Goal: Task Accomplishment & Management: Use online tool/utility

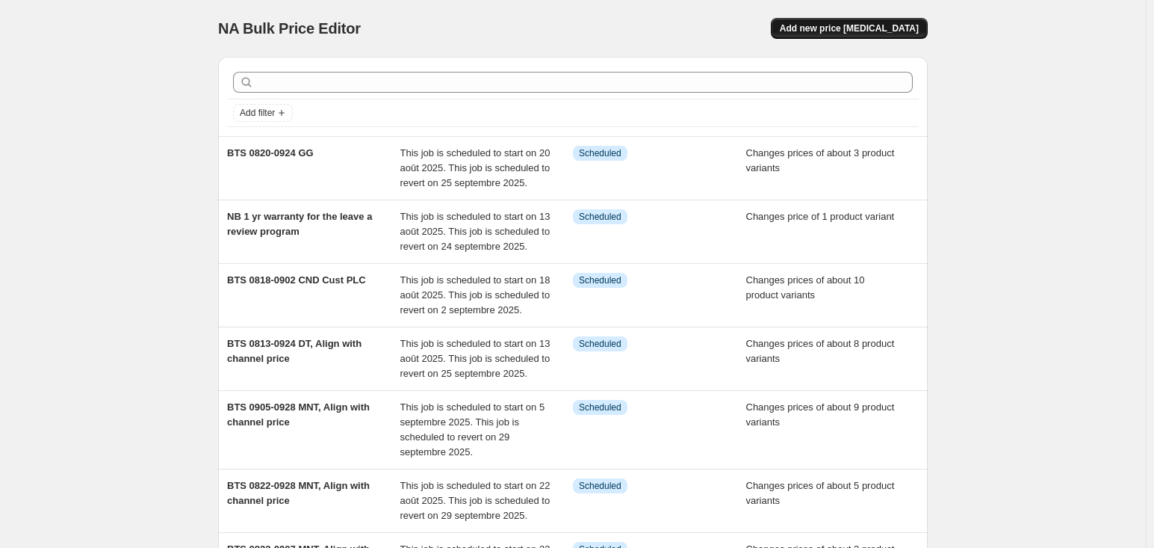
click at [913, 32] on span "Add new price [MEDICAL_DATA]" at bounding box center [849, 28] width 139 height 12
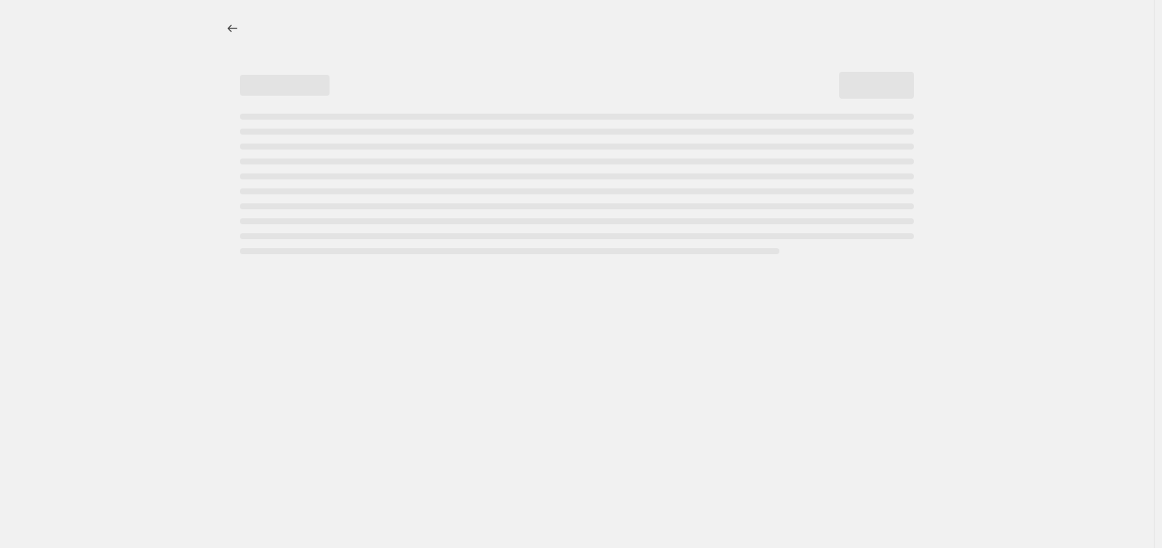
select select "percentage"
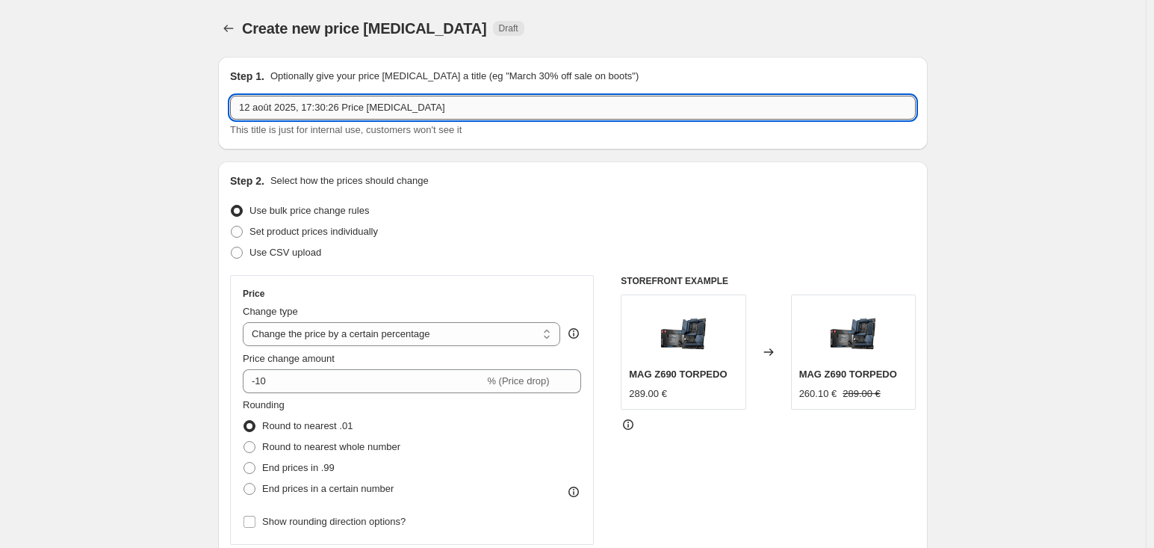
click at [349, 104] on input "12 août 2025, 17:30:26 Price [MEDICAL_DATA]" at bounding box center [573, 108] width 686 height 24
type input "BTS"
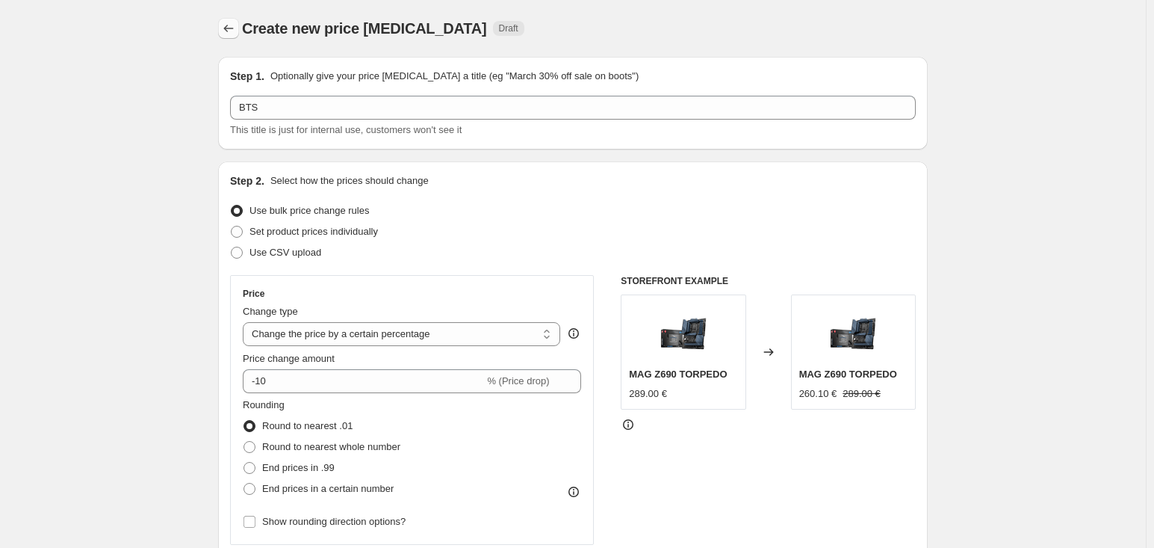
click at [229, 22] on icon "Price change jobs" at bounding box center [228, 28] width 15 height 15
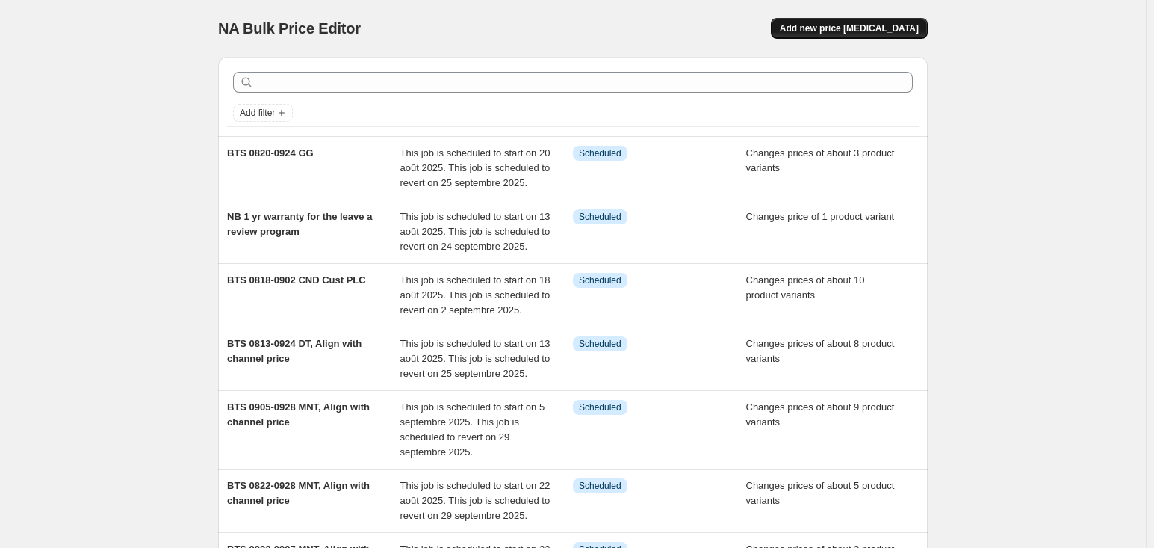
click at [855, 32] on span "Add new price [MEDICAL_DATA]" at bounding box center [849, 28] width 139 height 12
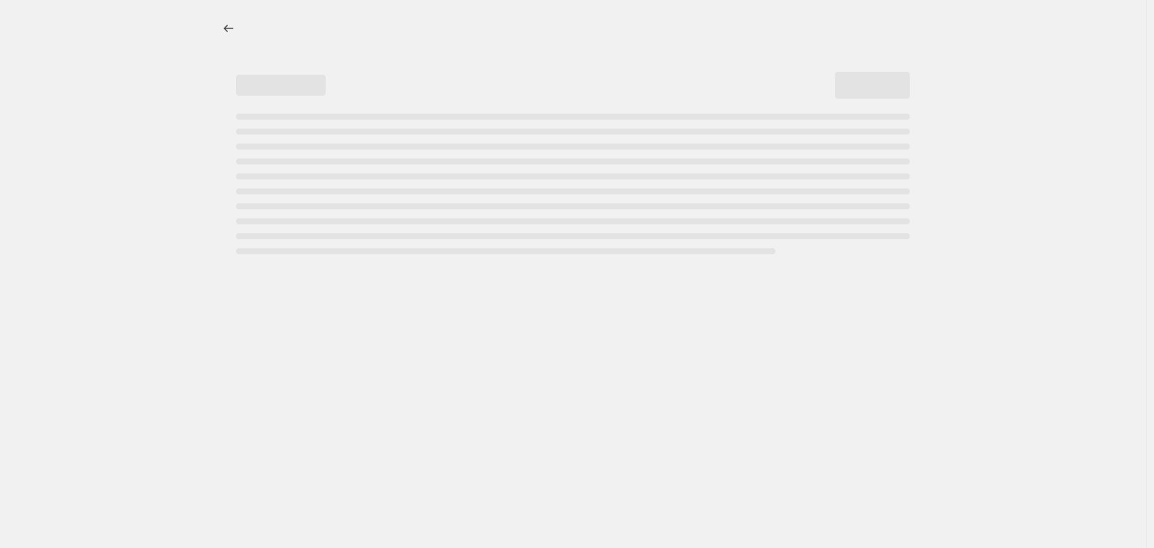
select select "percentage"
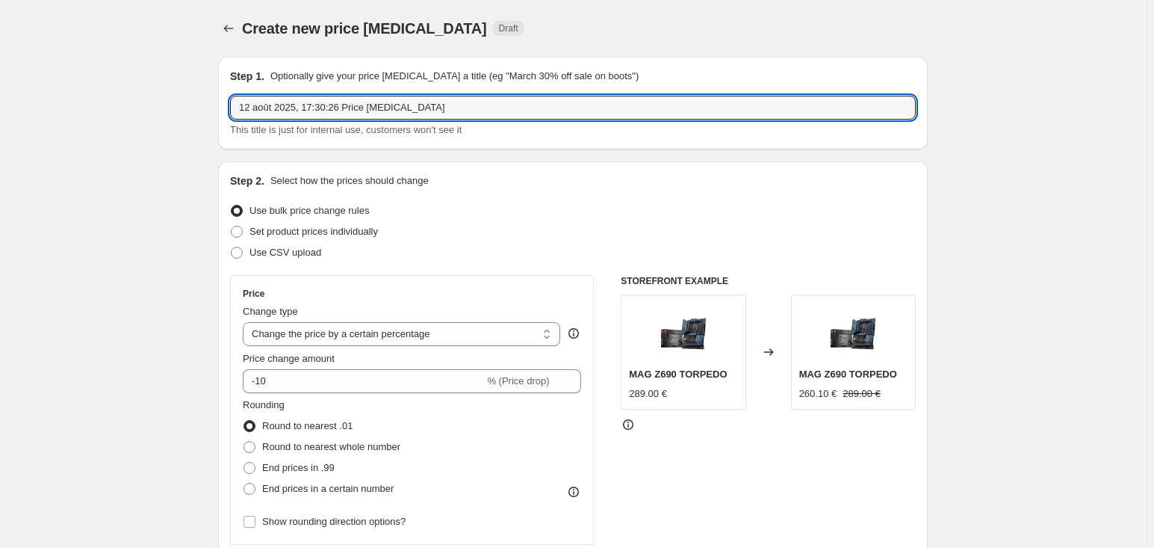
drag, startPoint x: 441, startPoint y: 106, endPoint x: -253, endPoint y: 90, distance: 694.3
click at [0, 90] on html "Home Settings Plans Skip to content Create new price [MEDICAL_DATA]. This page …" at bounding box center [577, 274] width 1154 height 548
type input "BTS 0813-0924 NB"
click at [305, 238] on span "Set product prices individually" at bounding box center [314, 231] width 129 height 15
click at [232, 226] on input "Set product prices individually" at bounding box center [231, 226] width 1 height 1
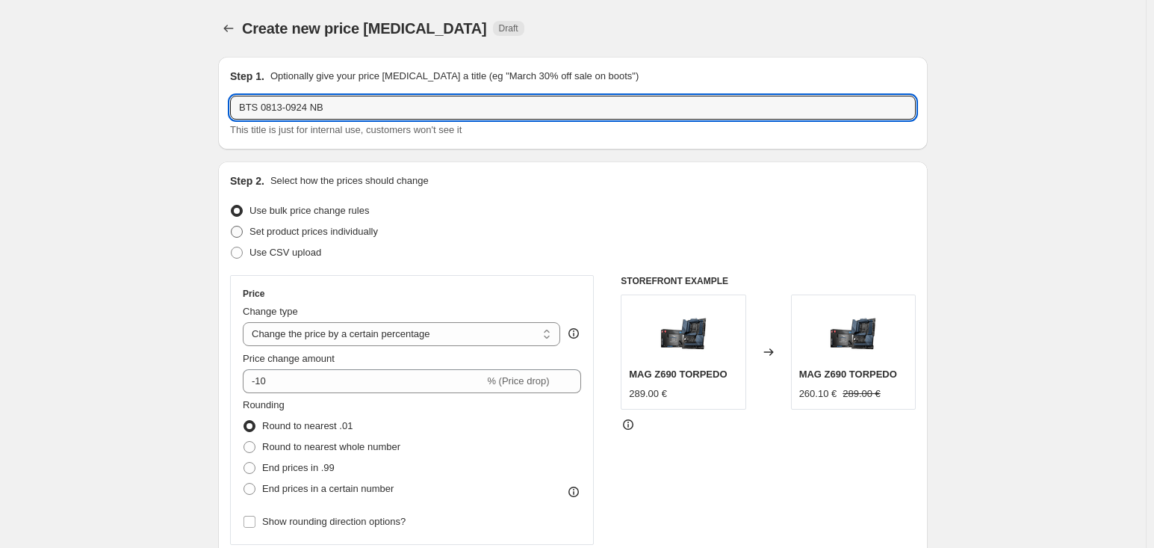
radio input "true"
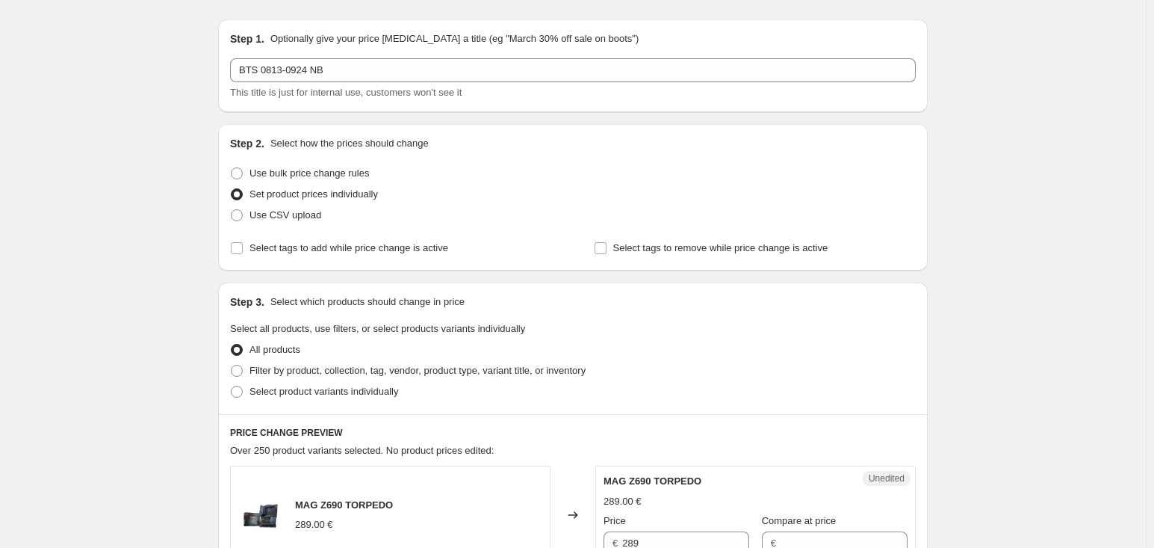
scroll to position [74, 0]
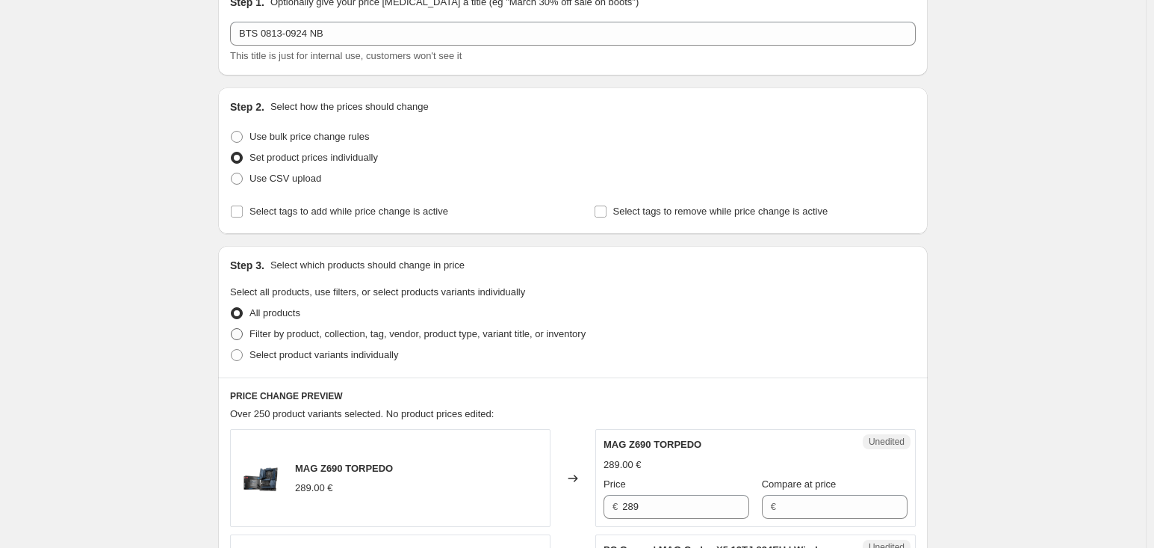
click at [247, 329] on label "Filter by product, collection, tag, vendor, product type, variant title, or inv…" at bounding box center [408, 334] width 356 height 21
click at [232, 329] on input "Filter by product, collection, tag, vendor, product type, variant title, or inv…" at bounding box center [231, 328] width 1 height 1
radio input "true"
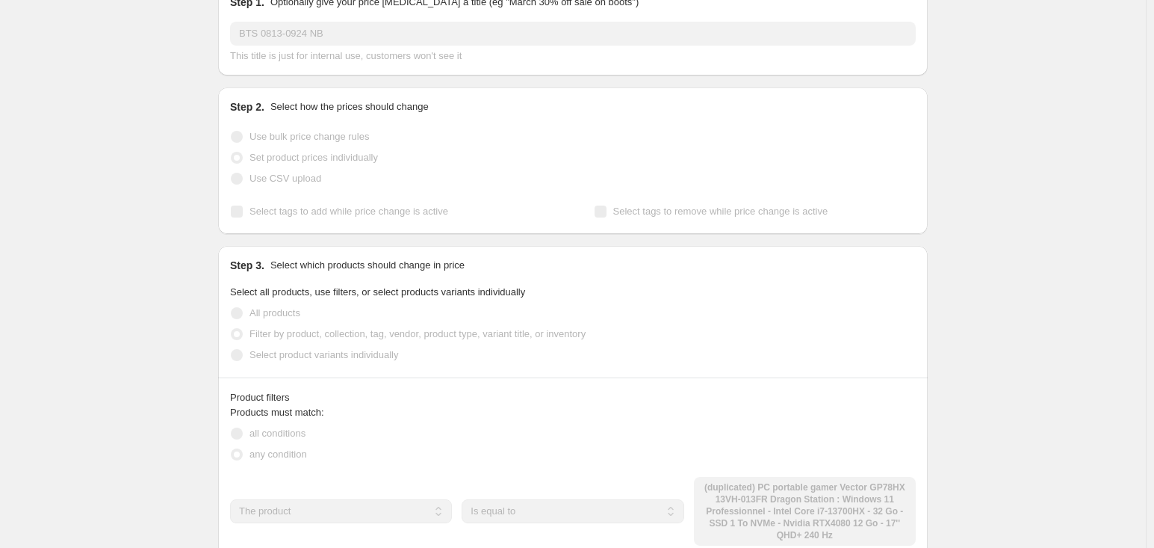
click at [258, 357] on span "Select product variants individually" at bounding box center [324, 354] width 149 height 11
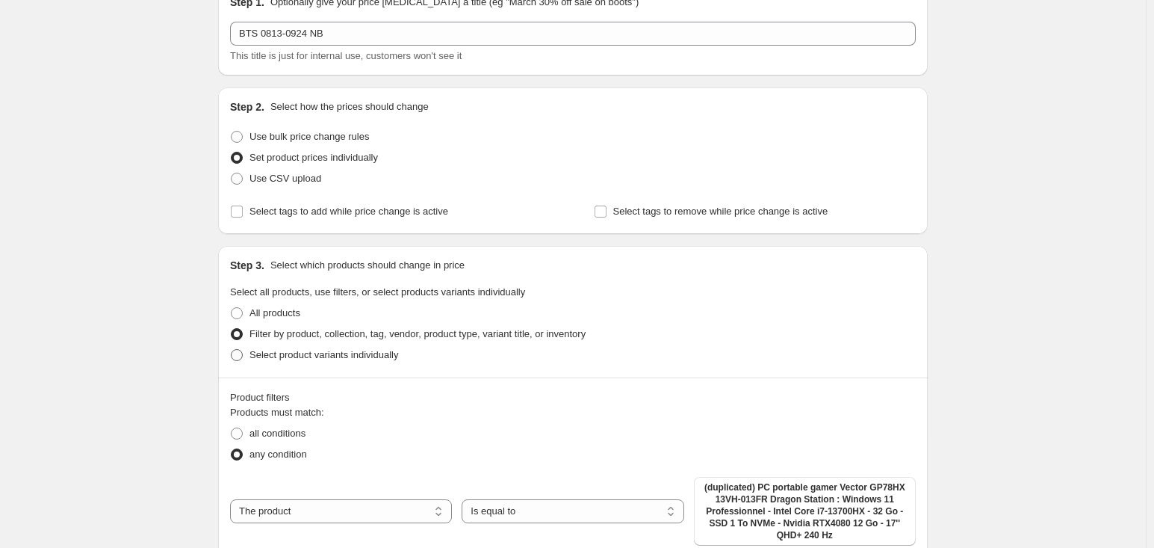
click at [253, 353] on span "Select product variants individually" at bounding box center [324, 354] width 149 height 11
click at [232, 350] on input "Select product variants individually" at bounding box center [231, 349] width 1 height 1
radio input "true"
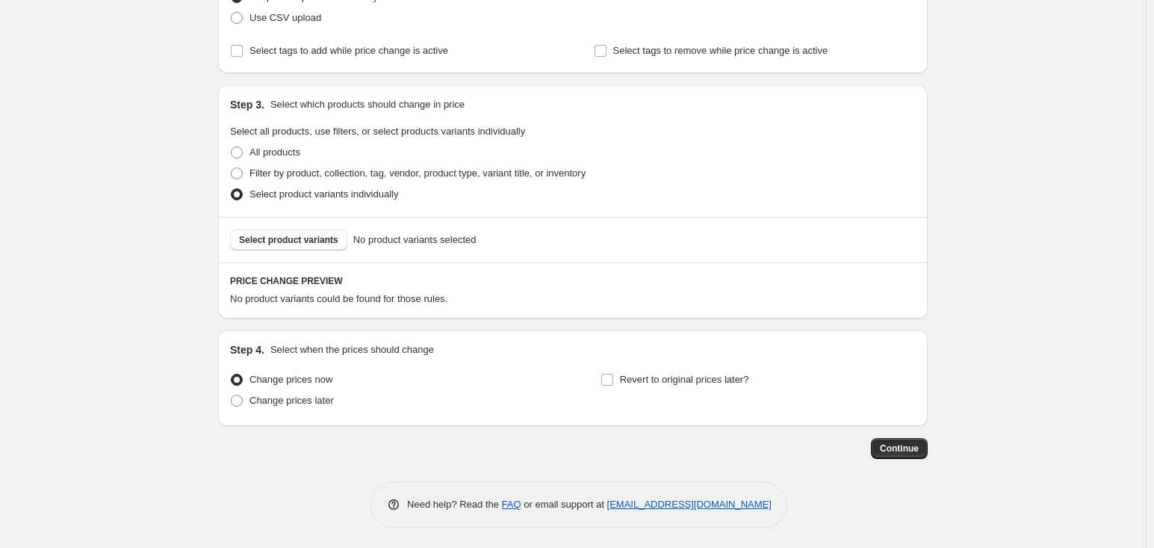
scroll to position [236, 0]
click at [333, 239] on span "Select product variants" at bounding box center [288, 238] width 99 height 12
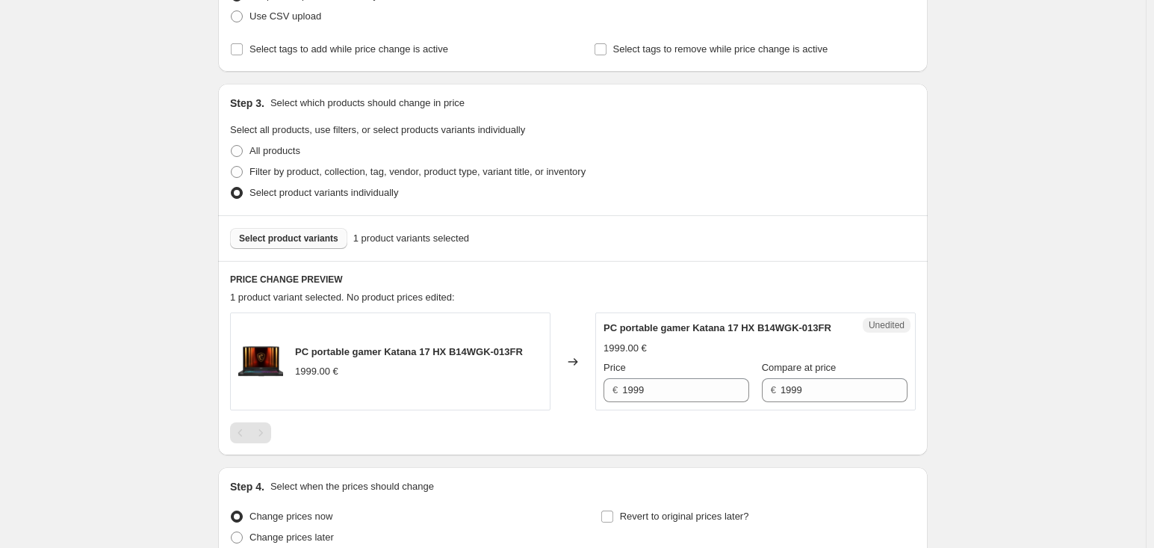
click at [315, 232] on span "Select product variants" at bounding box center [288, 238] width 99 height 12
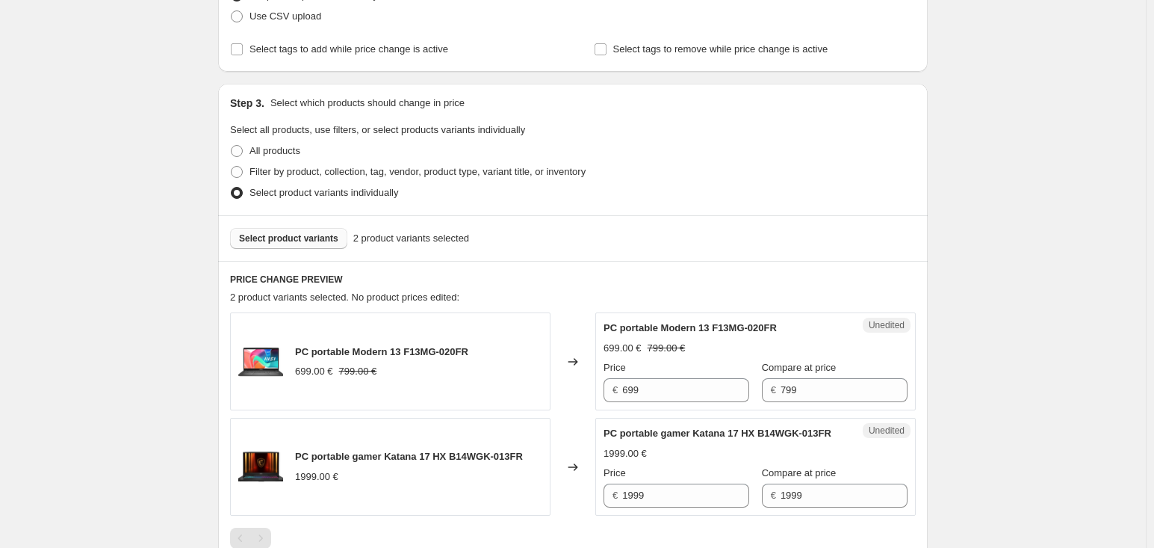
click at [308, 241] on span "Select product variants" at bounding box center [288, 238] width 99 height 12
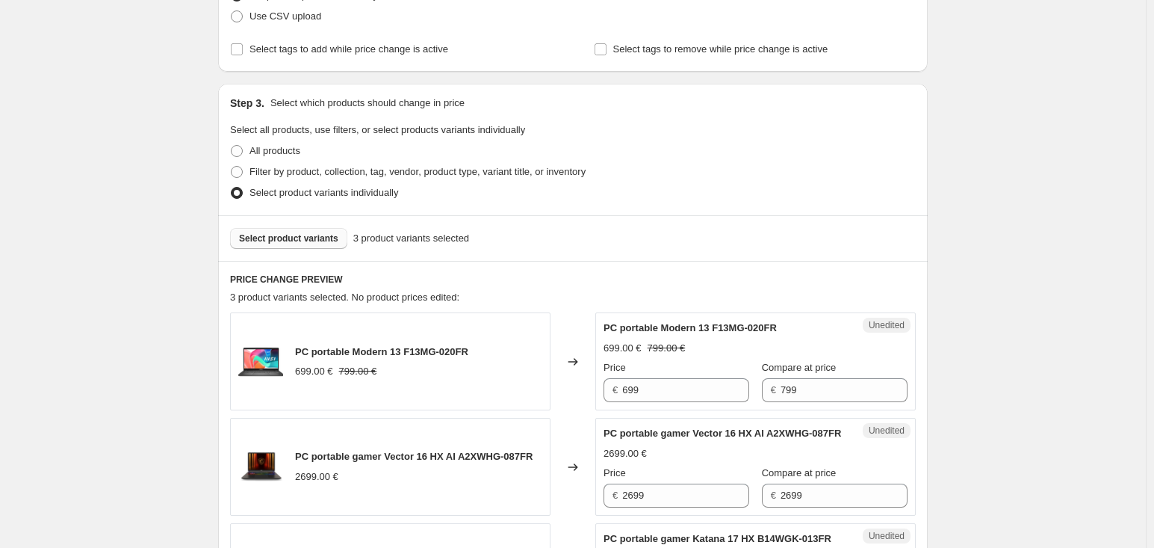
scroll to position [311, 0]
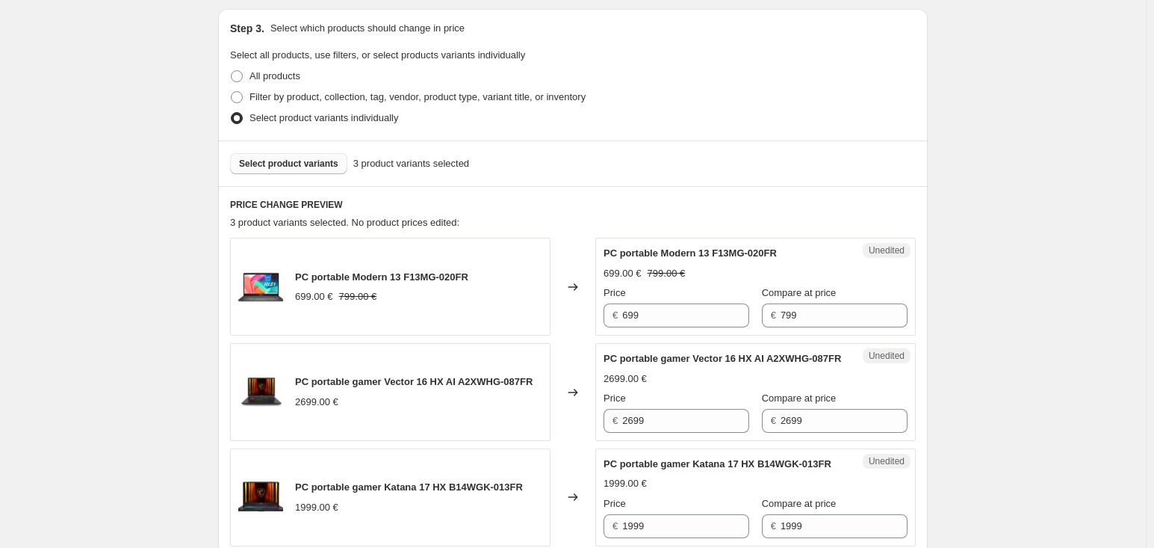
click at [335, 169] on button "Select product variants" at bounding box center [288, 163] width 117 height 21
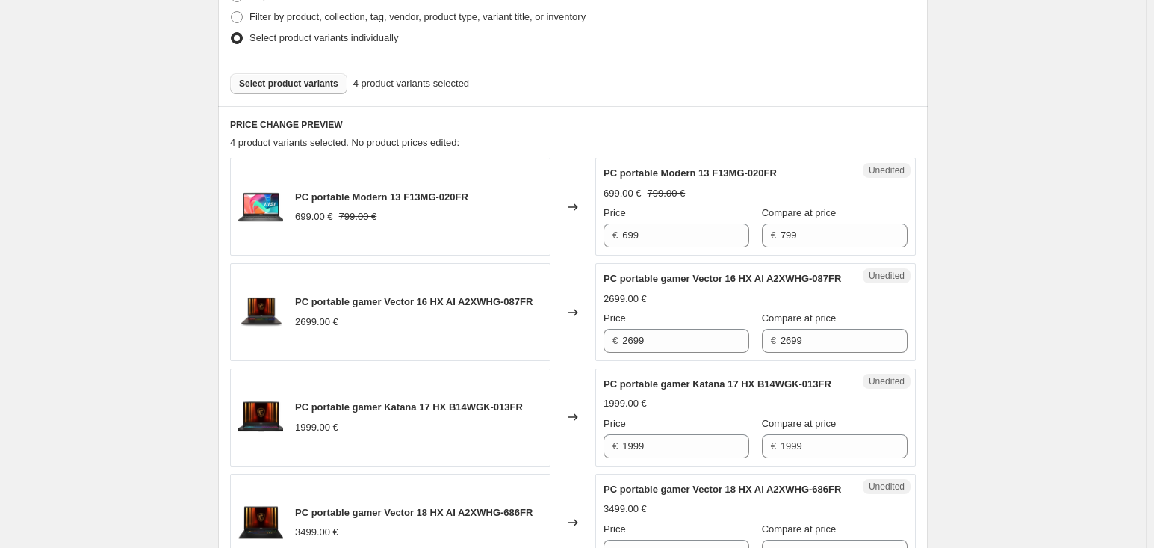
scroll to position [460, 0]
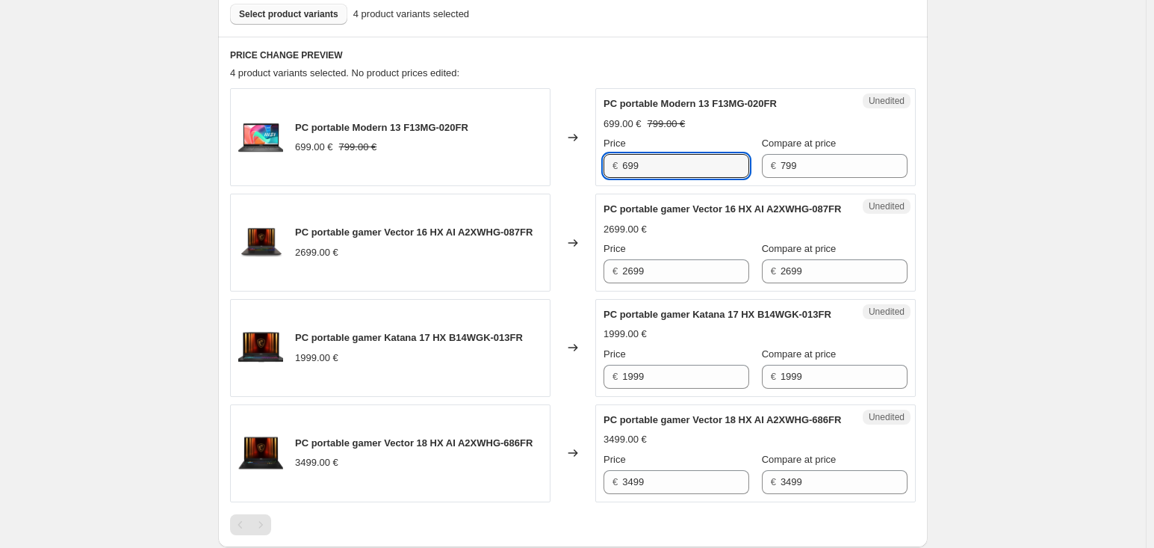
drag, startPoint x: 669, startPoint y: 168, endPoint x: 621, endPoint y: 165, distance: 47.9
click at [621, 165] on div "€ 699" at bounding box center [677, 166] width 146 height 24
type input "599"
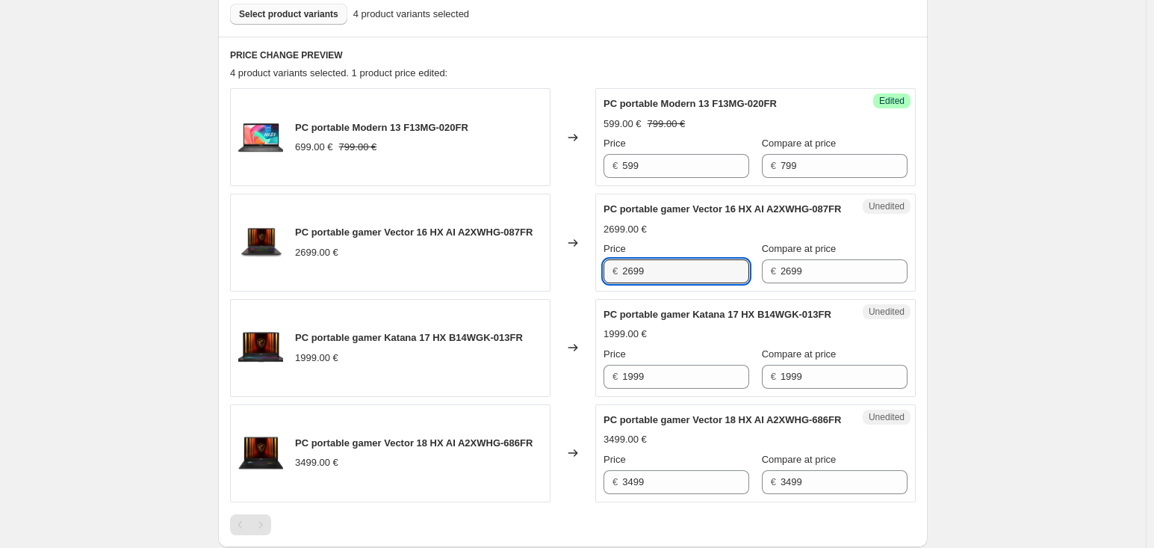
drag, startPoint x: 687, startPoint y: 273, endPoint x: 614, endPoint y: 275, distance: 73.3
click at [614, 275] on div "€ 2699" at bounding box center [677, 271] width 146 height 24
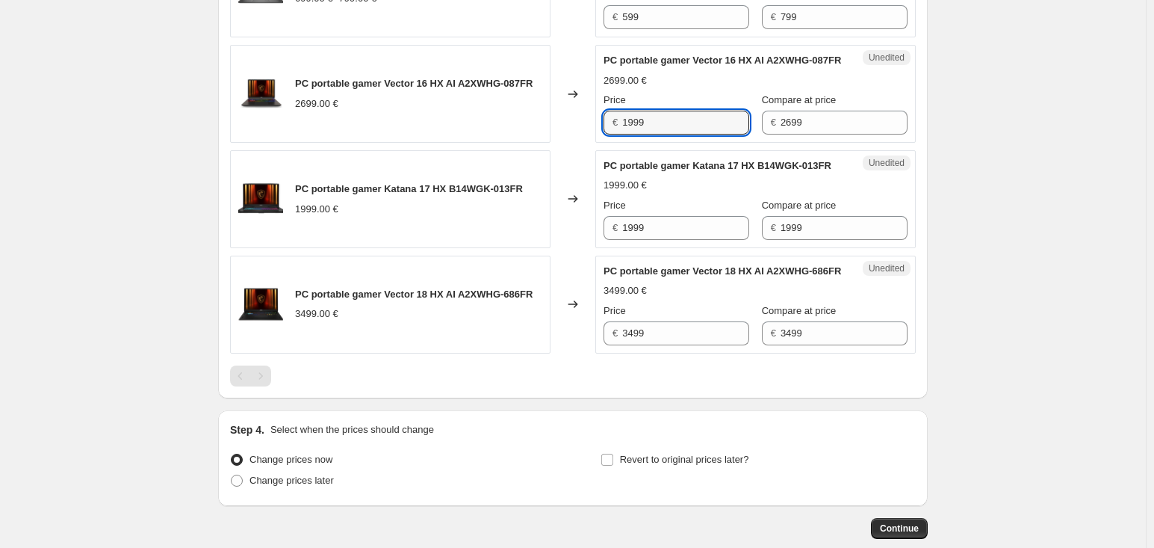
scroll to position [610, 0]
type input "1999"
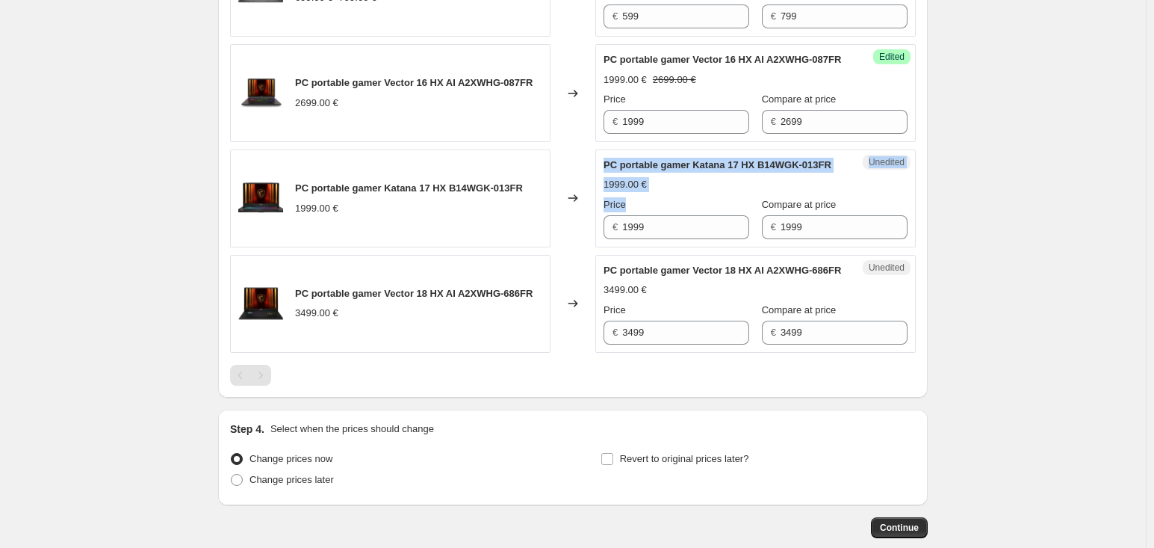
drag, startPoint x: 645, startPoint y: 242, endPoint x: 601, endPoint y: 233, distance: 45.0
click at [597, 232] on div "PC portable gamer Katana 17 HX B14WGK-013FR 1999.00 € Changed to Unedited PC po…" at bounding box center [573, 198] width 686 height 98
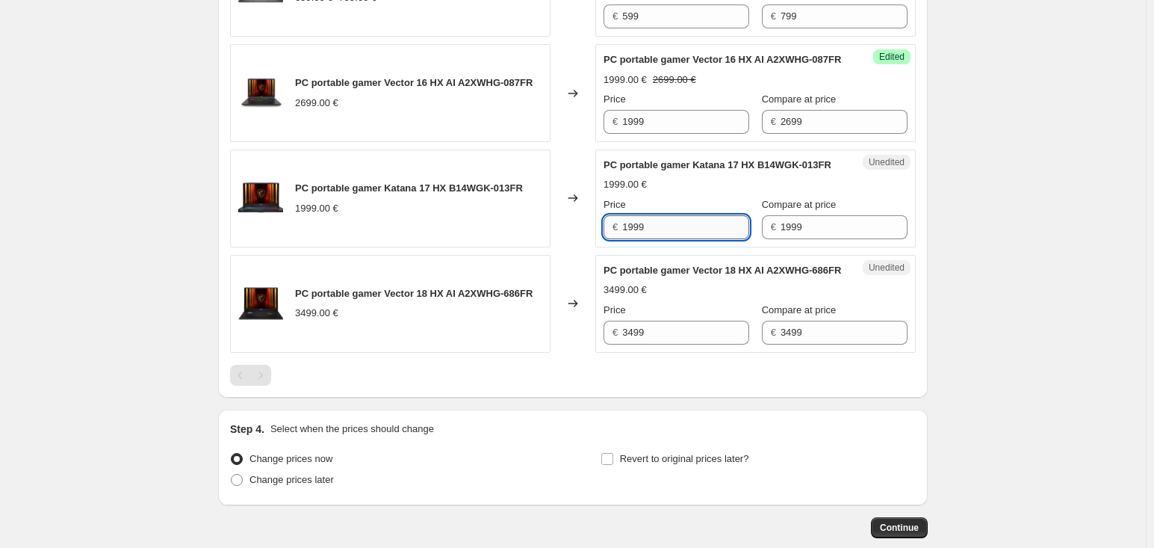
click at [661, 239] on input "1999" at bounding box center [685, 227] width 127 height 24
drag, startPoint x: 667, startPoint y: 259, endPoint x: 578, endPoint y: 250, distance: 89.3
click at [578, 247] on div "PC portable gamer Katana 17 HX B14WGK-013FR 1999.00 € Changed to Unedited PC po…" at bounding box center [573, 198] width 686 height 98
type input "1699"
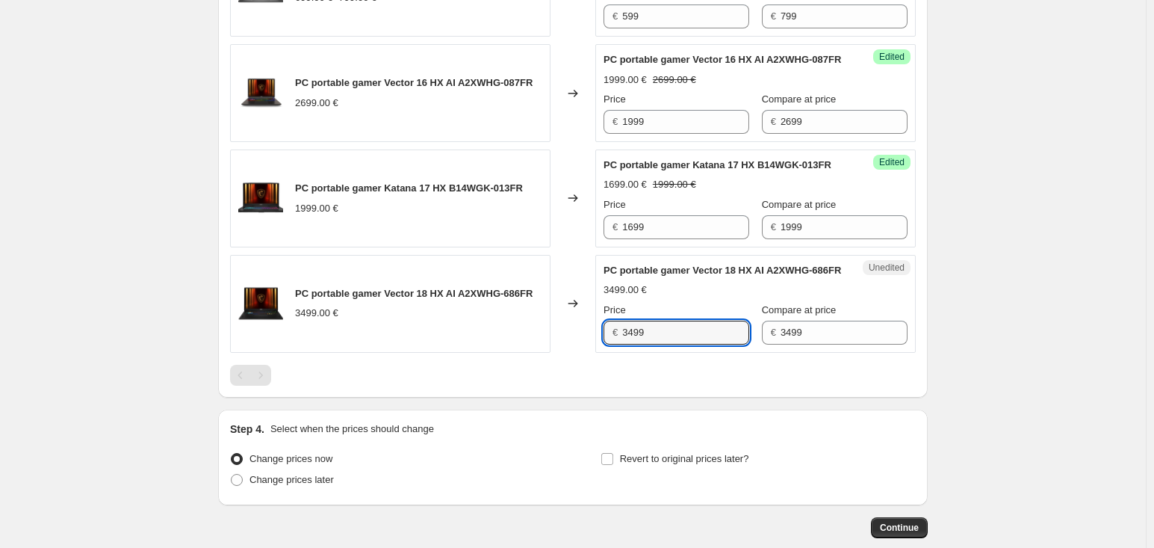
drag, startPoint x: 656, startPoint y: 379, endPoint x: 215, endPoint y: 329, distance: 443.6
click at [224, 332] on div "PRICE CHANGE PREVIEW 4 product variants selected. 3 product prices edited: PC p…" at bounding box center [573, 142] width 710 height 510
type input "2999"
click at [938, 327] on div "Create new price [MEDICAL_DATA]. This page is ready Create new price [MEDICAL_D…" at bounding box center [573, 9] width 746 height 1239
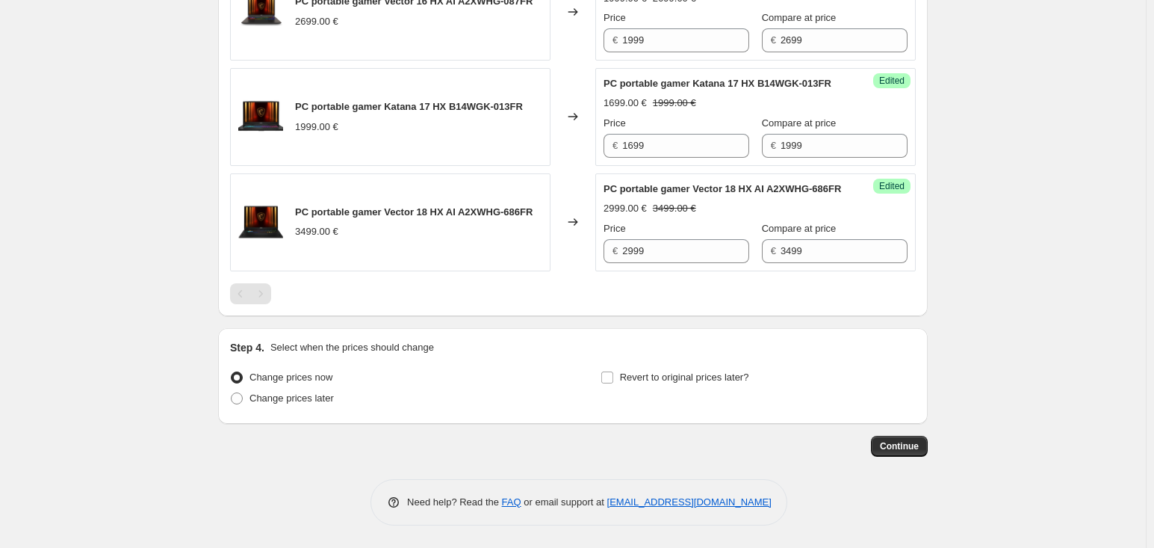
scroll to position [734, 0]
click at [243, 396] on span at bounding box center [237, 398] width 12 height 12
click at [232, 393] on input "Change prices later" at bounding box center [231, 392] width 1 height 1
radio input "true"
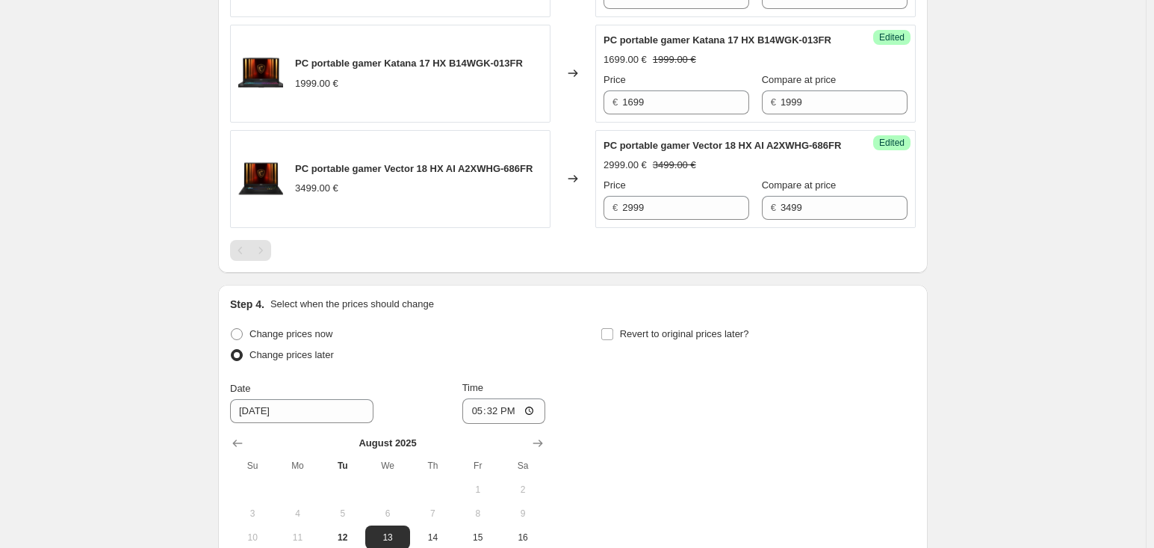
scroll to position [959, 0]
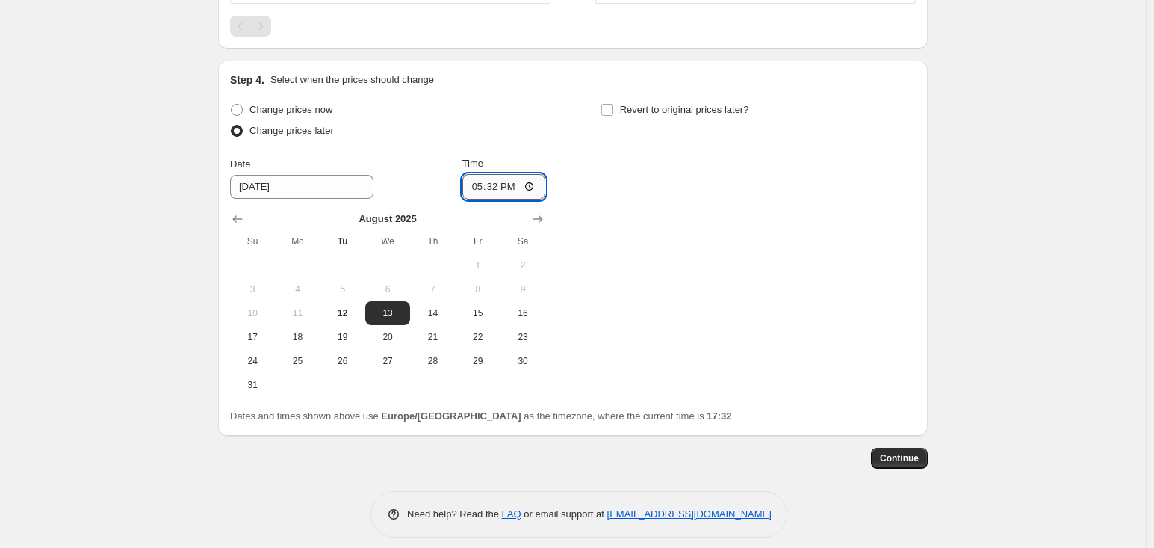
click at [502, 199] on input "17:32" at bounding box center [504, 186] width 84 height 25
type input "00:00"
click at [719, 115] on span "Revert to original prices later?" at bounding box center [684, 109] width 129 height 11
click at [613, 116] on input "Revert to original prices later?" at bounding box center [607, 110] width 12 height 12
checkbox input "true"
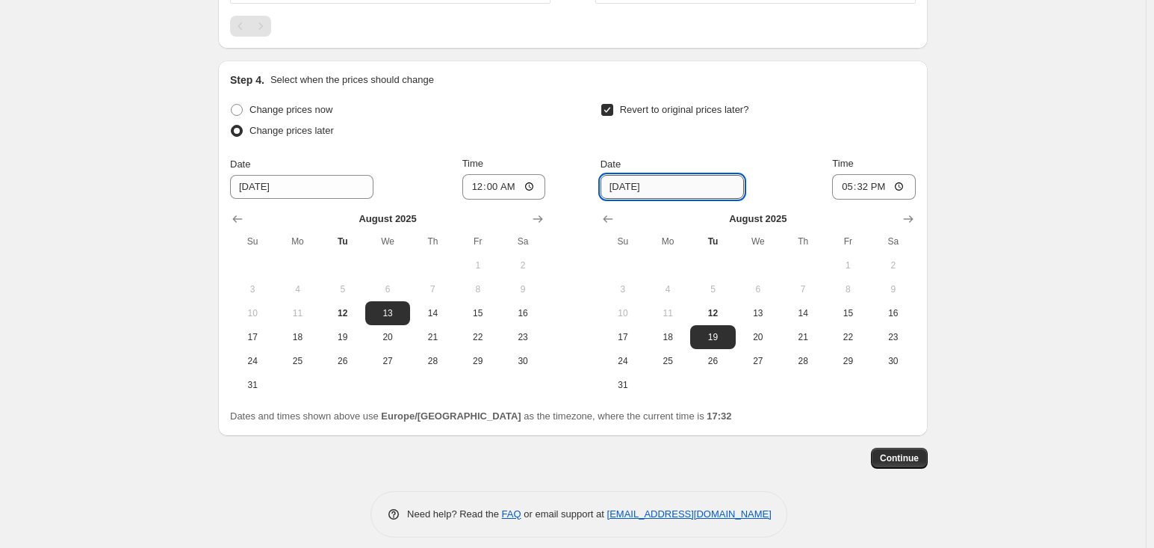
click at [667, 199] on input "[DATE]" at bounding box center [672, 187] width 143 height 24
drag, startPoint x: 673, startPoint y: 401, endPoint x: 736, endPoint y: 370, distance: 70.2
click at [670, 367] on span "25" at bounding box center [667, 361] width 33 height 12
type input "[DATE]"
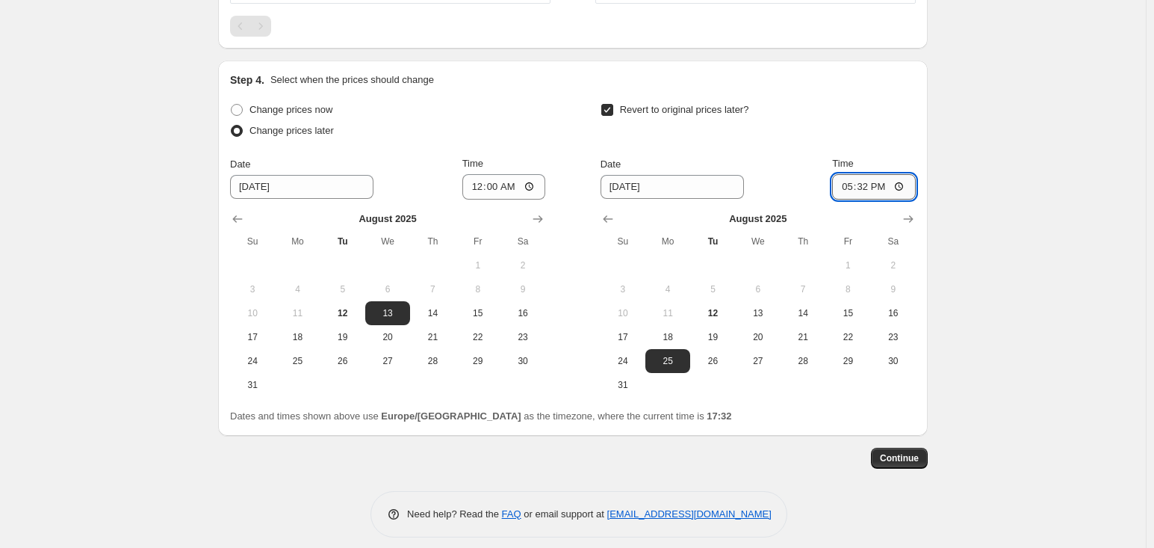
click at [867, 199] on input "17:32" at bounding box center [874, 186] width 84 height 25
type input "00:01"
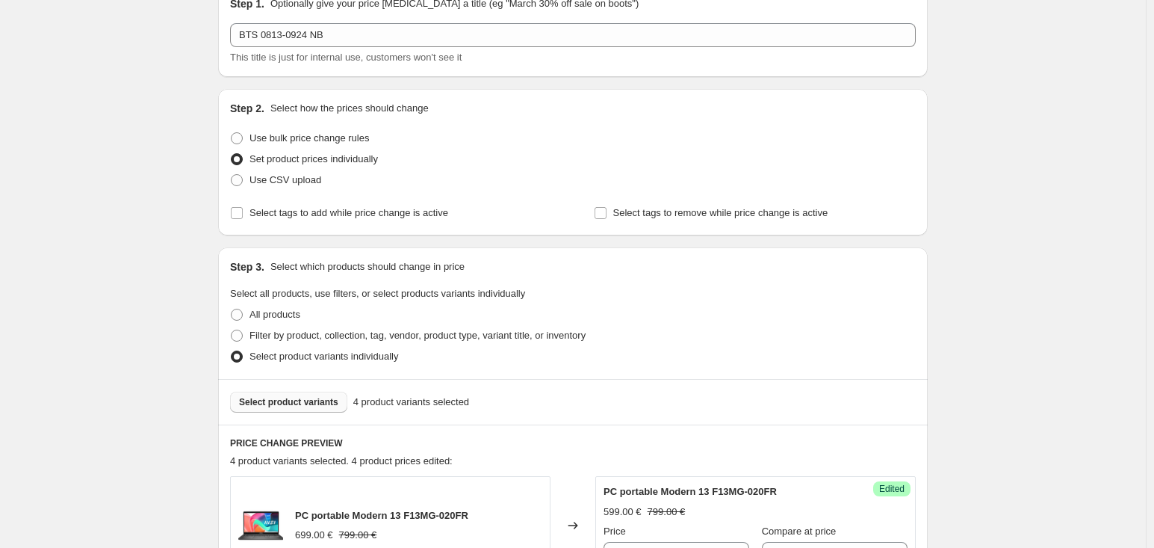
scroll to position [74, 0]
click at [352, 208] on span "Select tags to add while price change is active" at bounding box center [349, 210] width 199 height 11
click at [243, 208] on input "Select tags to add while price change is active" at bounding box center [237, 211] width 12 height 12
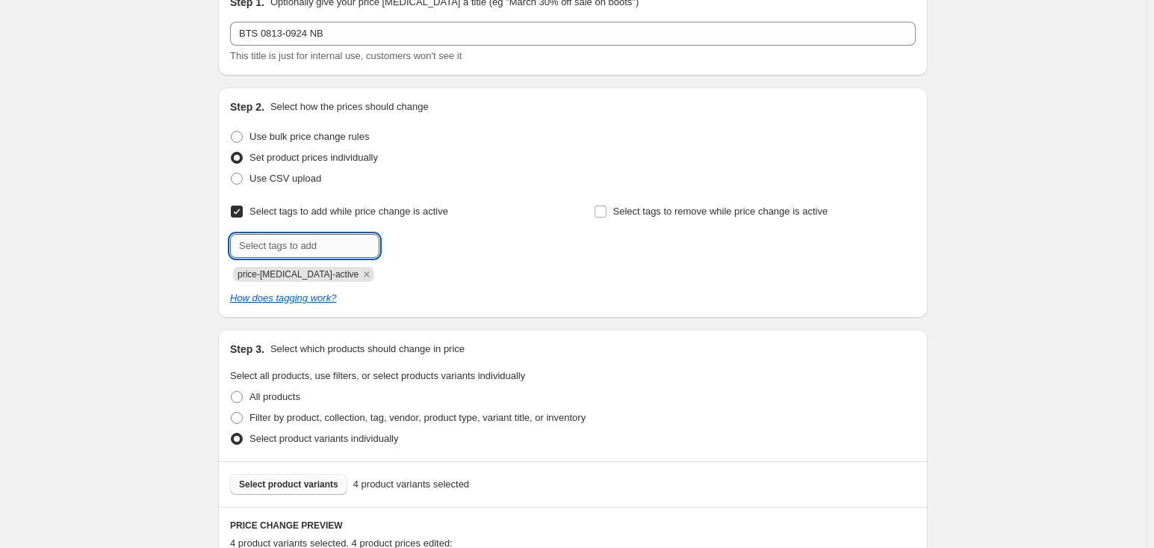
click at [332, 253] on input "text" at bounding box center [304, 246] width 149 height 24
click at [359, 244] on input "text" at bounding box center [304, 246] width 149 height 24
click at [439, 250] on div at bounding box center [391, 246] width 322 height 24
drag, startPoint x: 298, startPoint y: 223, endPoint x: 312, endPoint y: 220, distance: 14.4
click at [312, 220] on div "Select tags to add while price change is active Submit price-[MEDICAL_DATA]-act…" at bounding box center [391, 241] width 322 height 81
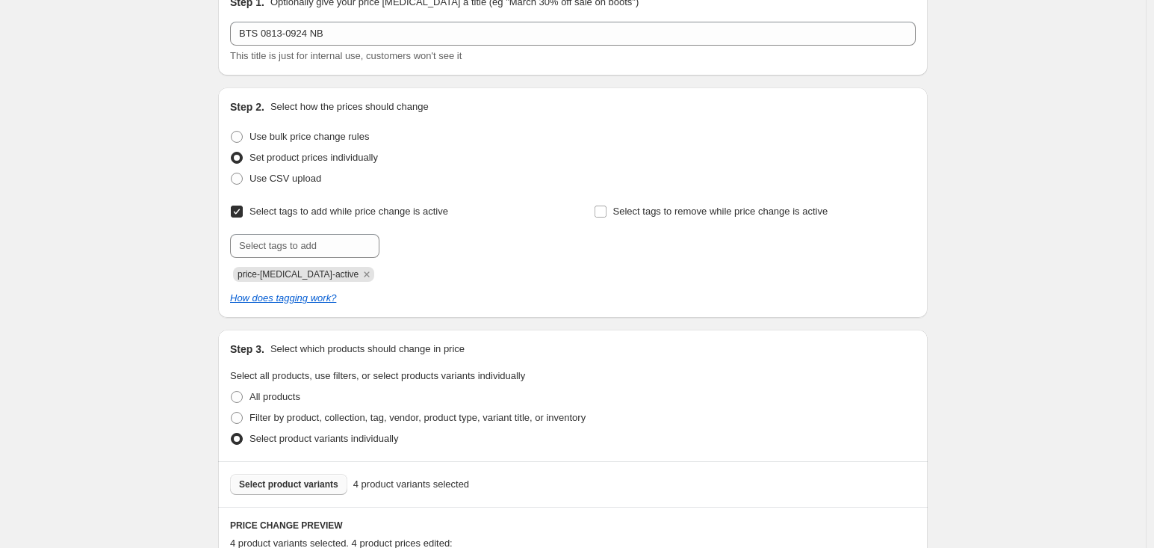
click at [354, 209] on span "Select tags to add while price change is active" at bounding box center [349, 210] width 199 height 11
click at [243, 209] on input "Select tags to add while price change is active" at bounding box center [237, 211] width 12 height 12
checkbox input "false"
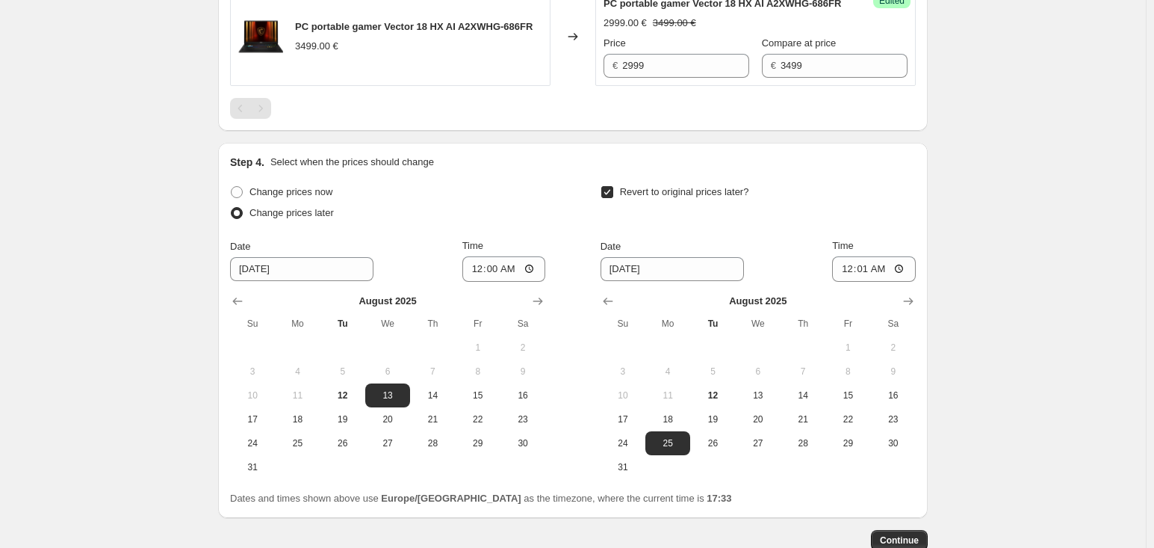
scroll to position [1014, 0]
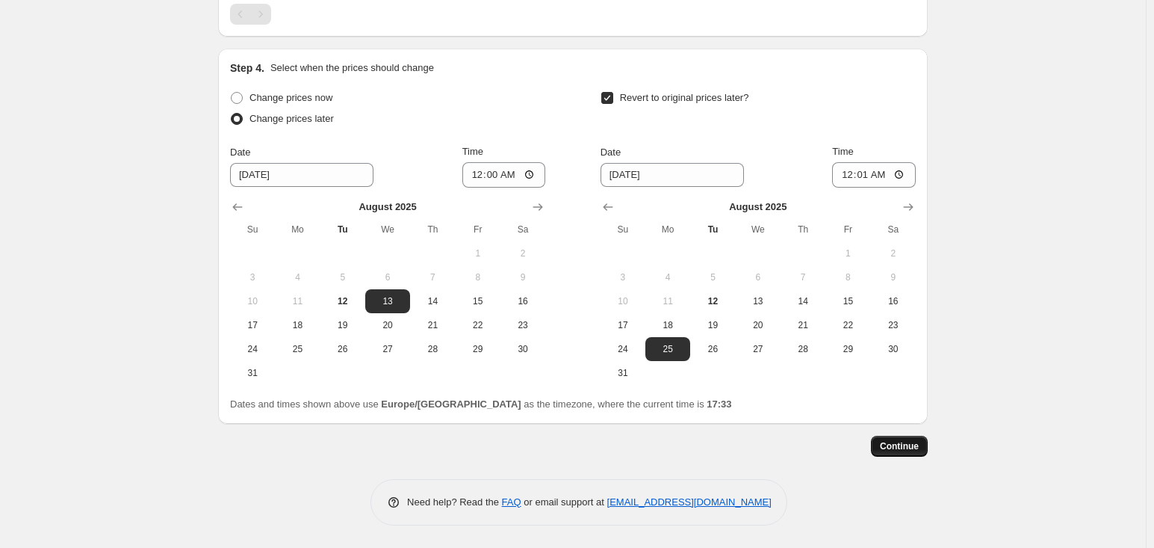
click at [883, 452] on button "Continue" at bounding box center [899, 446] width 57 height 21
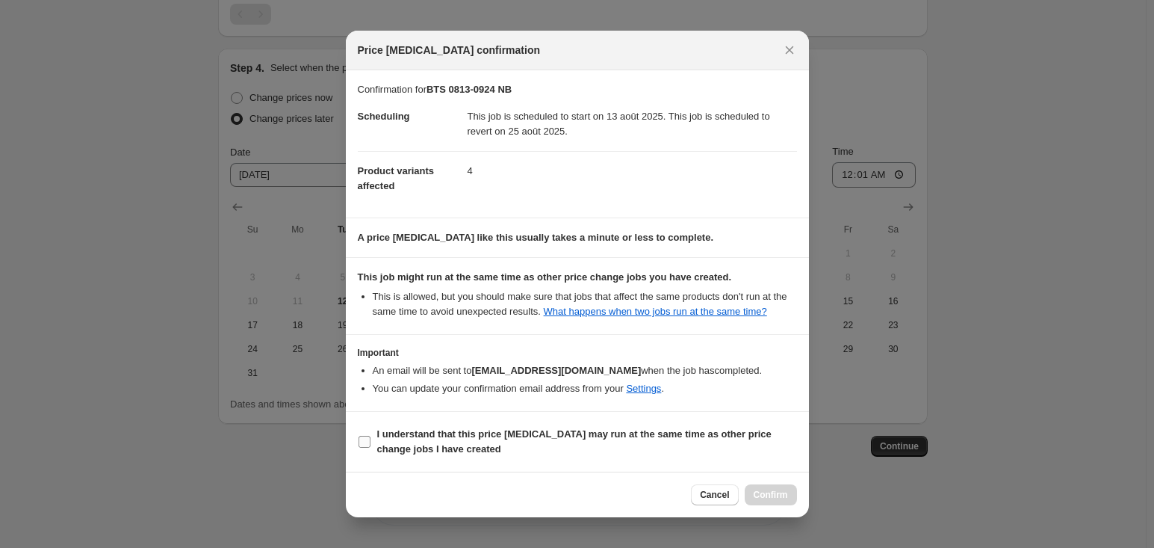
click at [630, 433] on b "I understand that this price [MEDICAL_DATA] may run at the same time as other p…" at bounding box center [574, 441] width 394 height 26
click at [371, 436] on input "I understand that this price [MEDICAL_DATA] may run at the same time as other p…" at bounding box center [365, 442] width 12 height 12
checkbox input "true"
click at [757, 492] on span "Confirm" at bounding box center [771, 495] width 34 height 12
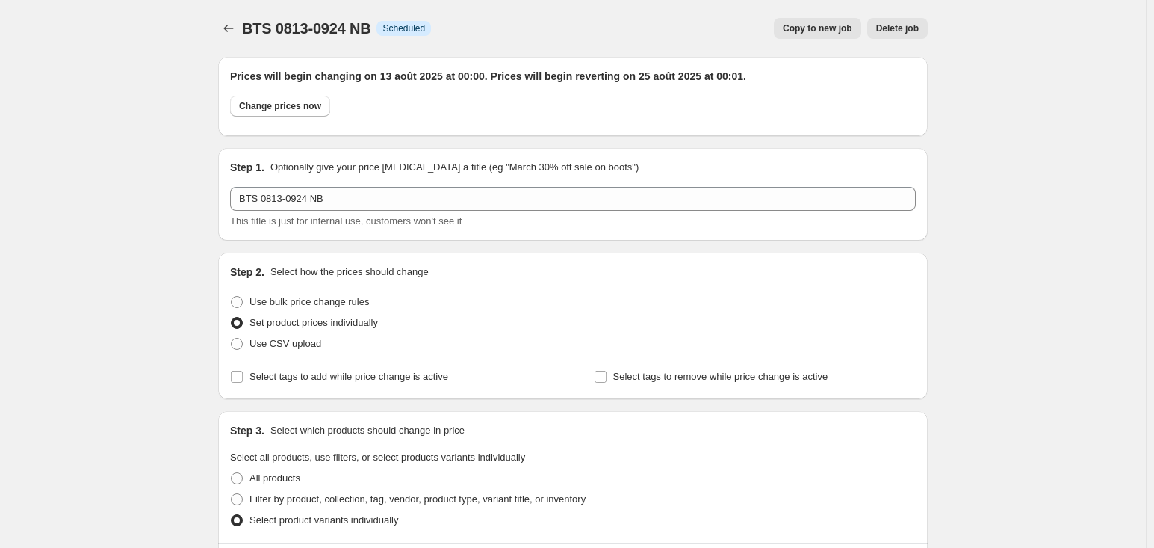
click at [247, 24] on span "BTS 0813-0924 NB" at bounding box center [306, 28] width 129 height 16
click at [236, 25] on icon "Price change jobs" at bounding box center [228, 28] width 15 height 15
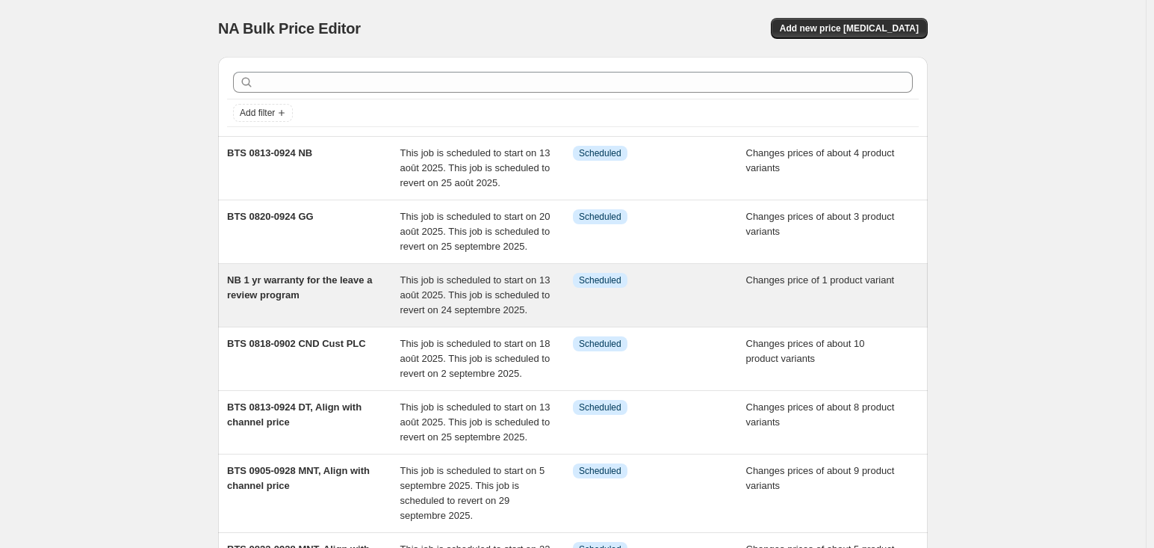
click at [503, 305] on span "This job is scheduled to start on 13 août 2025. This job is scheduled to revert…" at bounding box center [475, 294] width 150 height 41
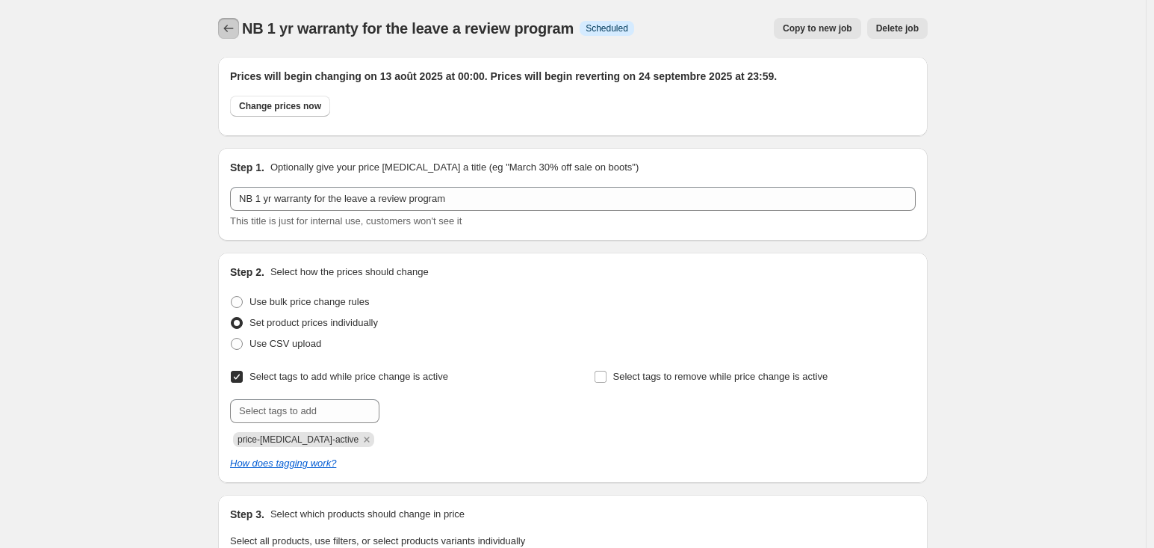
click at [222, 31] on button "Price change jobs" at bounding box center [228, 28] width 21 height 21
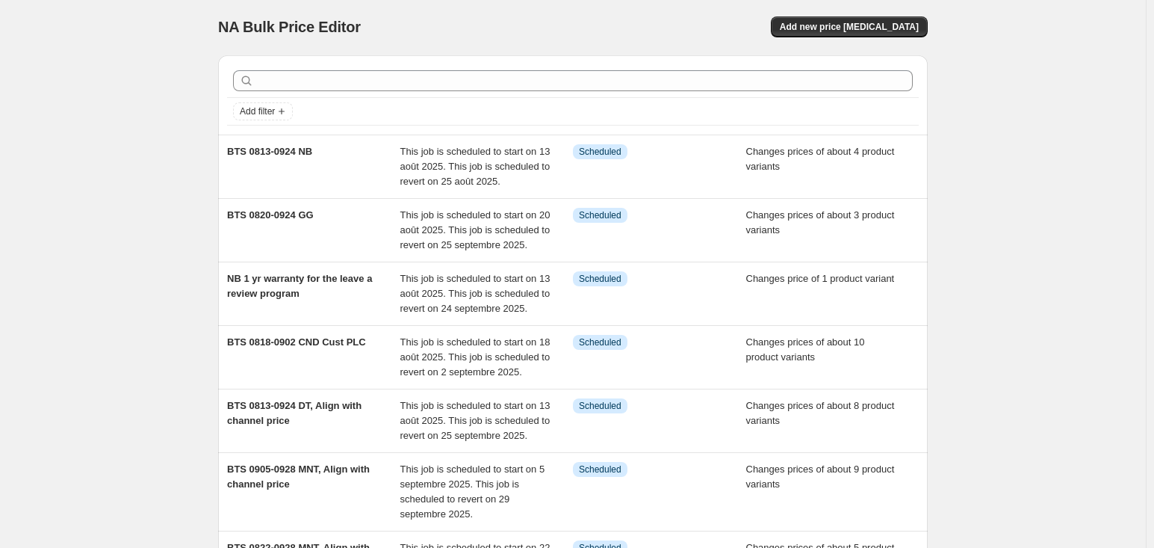
scroll to position [74, 0]
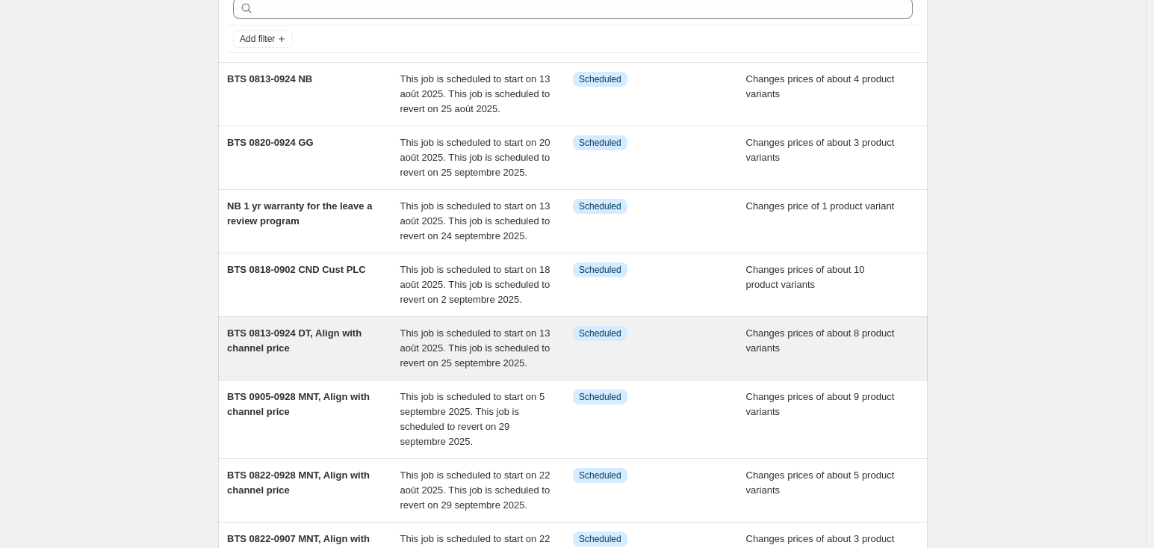
click at [262, 329] on span "BTS 0813-0924 DT, Align with channel price" at bounding box center [294, 340] width 134 height 26
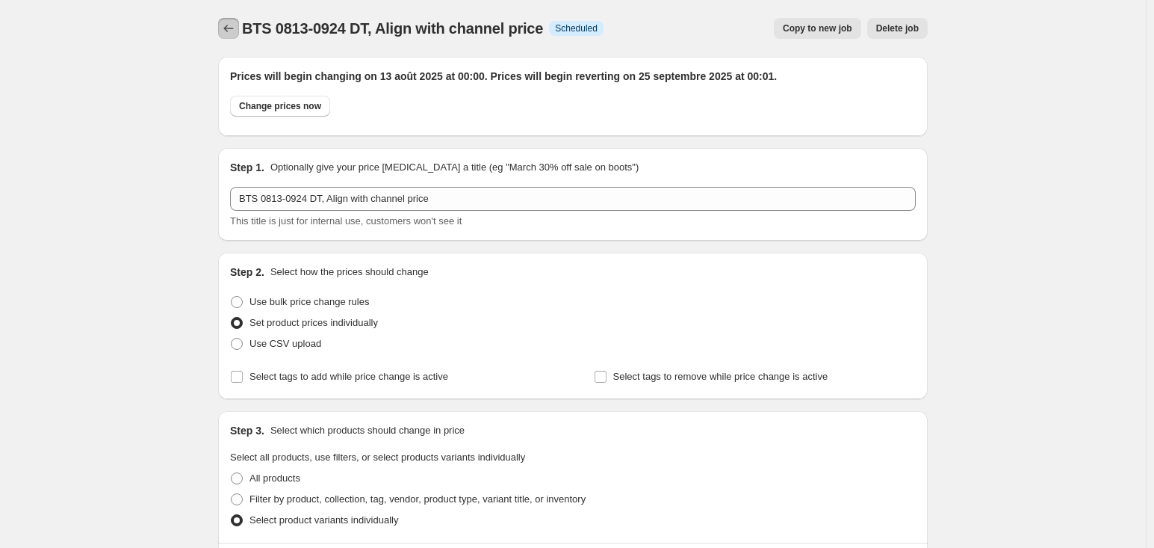
click at [233, 23] on icon "Price change jobs" at bounding box center [228, 28] width 15 height 15
